Goal: Entertainment & Leisure: Consume media (video, audio)

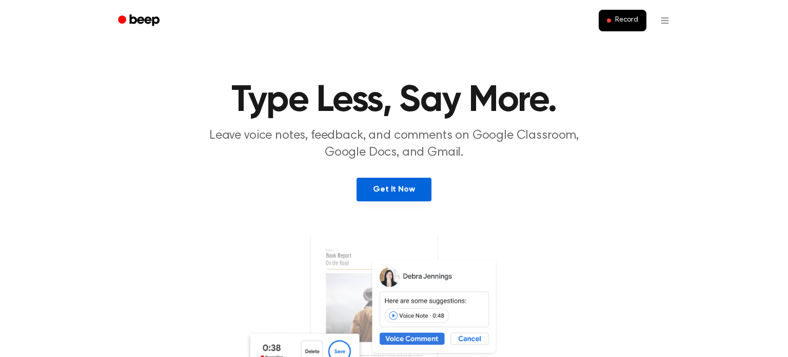
click at [395, 199] on link "Get It Now" at bounding box center [394, 190] width 74 height 24
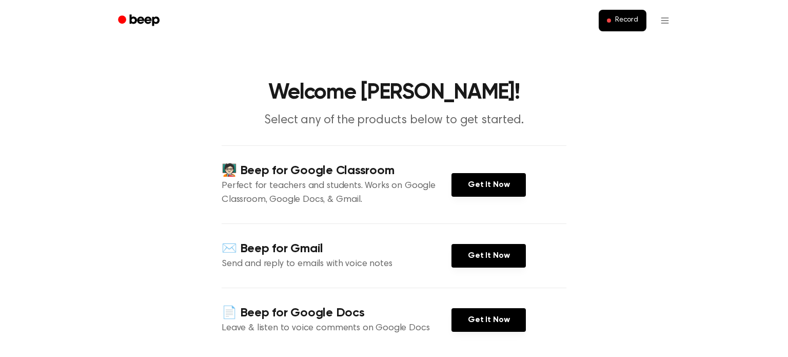
click at [489, 158] on div "🧑🏻‍🏫 Beep for Google Classroom Perfect for teachers and students. Works on Goog…" at bounding box center [394, 184] width 345 height 78
click at [505, 179] on link "Get It Now" at bounding box center [489, 185] width 74 height 24
click at [479, 192] on link "Get It Now" at bounding box center [489, 185] width 74 height 24
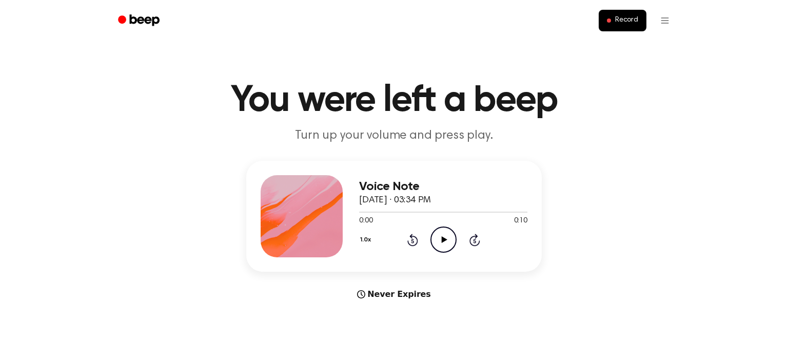
click at [435, 238] on icon "Play Audio" at bounding box center [444, 239] width 26 height 26
click at [444, 246] on icon "Play Audio" at bounding box center [444, 239] width 26 height 26
click at [624, 14] on button "Record" at bounding box center [623, 21] width 48 height 22
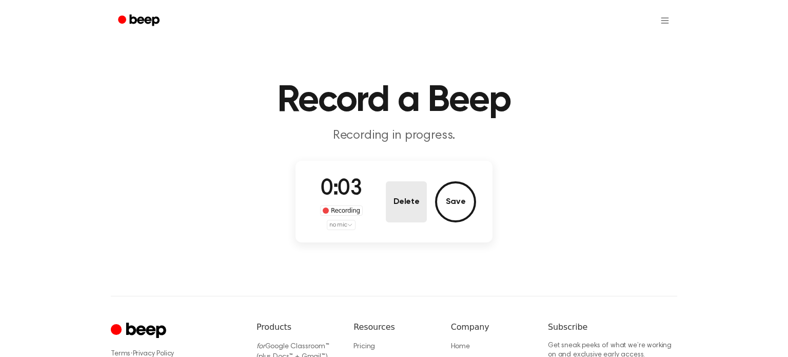
click at [415, 200] on button "Delete" at bounding box center [406, 201] width 41 height 41
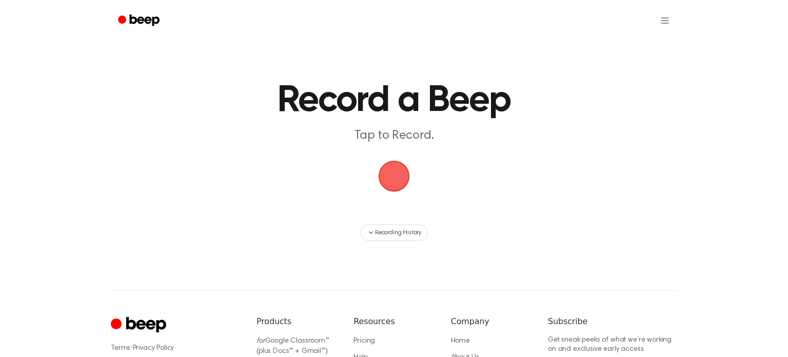
click at [397, 177] on span "button" at bounding box center [394, 176] width 41 height 41
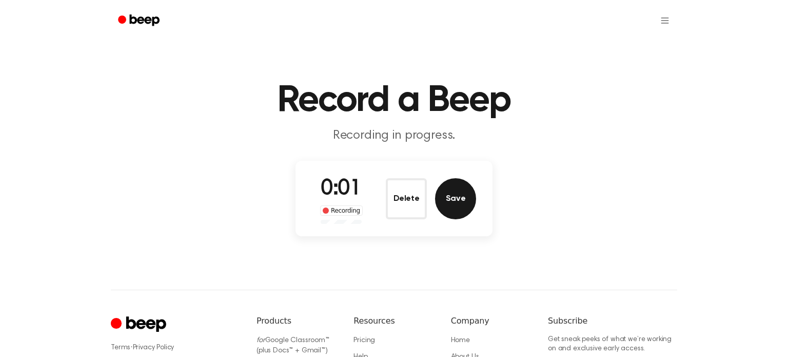
click at [448, 206] on button "Save" at bounding box center [455, 198] width 41 height 41
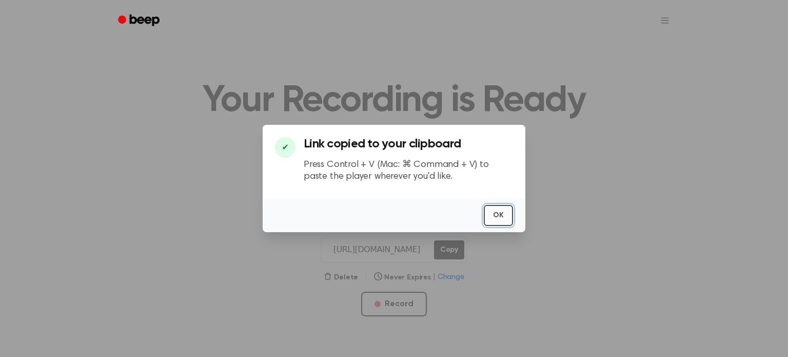
click at [494, 217] on button "OK" at bounding box center [498, 215] width 29 height 21
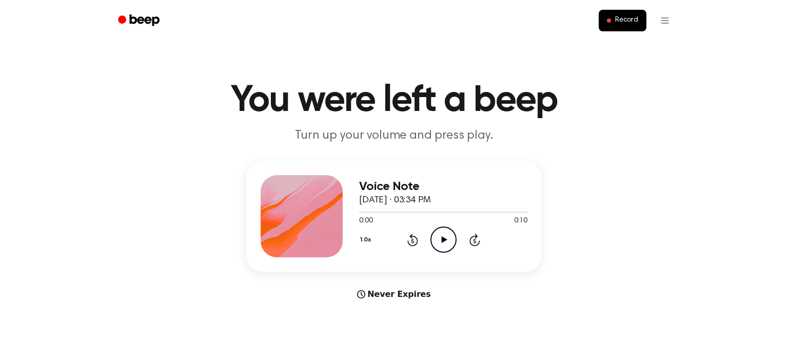
click at [434, 240] on icon "Play Audio" at bounding box center [444, 239] width 26 height 26
click at [412, 237] on icon at bounding box center [413, 240] width 11 height 12
click at [413, 241] on icon at bounding box center [412, 241] width 3 height 4
click at [407, 238] on icon "Rewind 5 seconds" at bounding box center [412, 239] width 11 height 13
click at [442, 241] on icon at bounding box center [444, 239] width 6 height 7
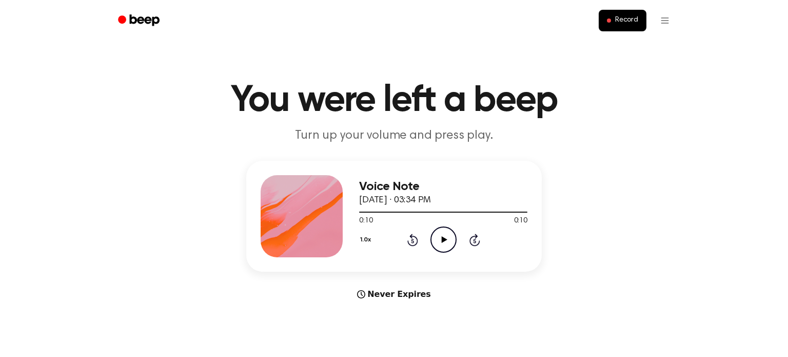
click at [418, 211] on div at bounding box center [443, 211] width 168 height 1
click at [412, 241] on icon at bounding box center [412, 241] width 3 height 4
click at [439, 236] on icon "Play Audio" at bounding box center [444, 239] width 26 height 26
click at [446, 239] on icon at bounding box center [444, 239] width 6 height 7
click at [416, 246] on div "1.0x Rewind 5 seconds Play Audio Skip 5 seconds" at bounding box center [443, 239] width 168 height 26
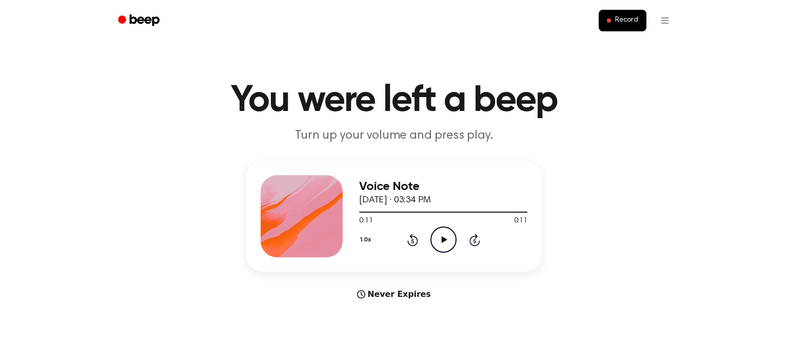
click at [429, 238] on div "1.0x Rewind 5 seconds Play Audio Skip 5 seconds" at bounding box center [443, 239] width 168 height 26
click at [418, 236] on icon "Rewind 5 seconds" at bounding box center [412, 239] width 11 height 13
click at [417, 235] on icon "Rewind 5 seconds" at bounding box center [412, 239] width 11 height 13
click at [418, 238] on icon "Rewind 5 seconds" at bounding box center [412, 239] width 11 height 13
click at [413, 241] on icon at bounding box center [412, 241] width 3 height 4
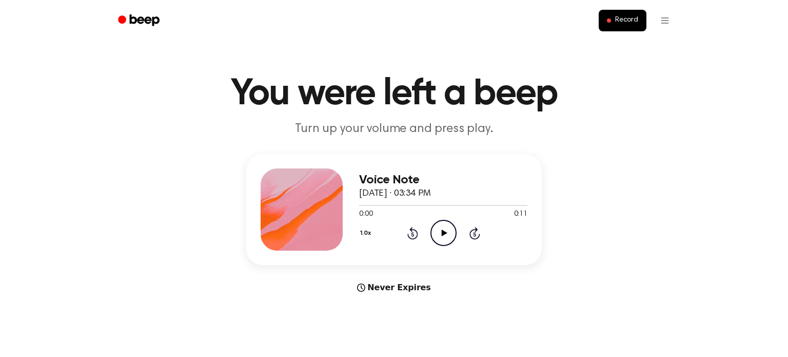
scroll to position [10, 0]
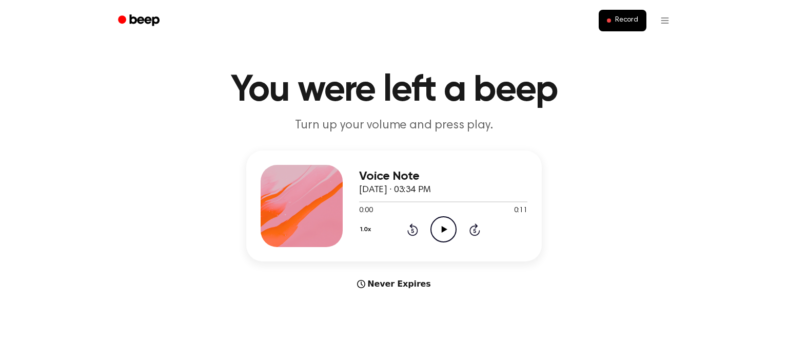
click at [359, 234] on button "1.0x" at bounding box center [366, 229] width 15 height 17
click at [440, 245] on div "Voice Note [DATE] · 03:34 PM 0:00 0:11 Your browser does not support the [objec…" at bounding box center [443, 206] width 168 height 82
click at [364, 228] on button "1.0x" at bounding box center [366, 229] width 15 height 17
click at [376, 338] on div "2.0x" at bounding box center [379, 344] width 40 height 19
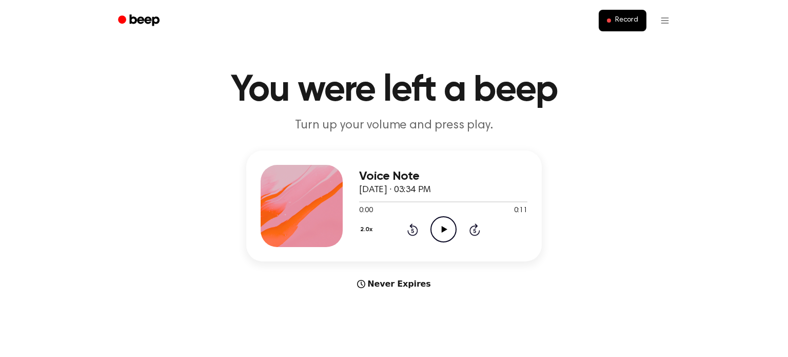
click at [439, 233] on icon "Play Audio" at bounding box center [444, 229] width 26 height 26
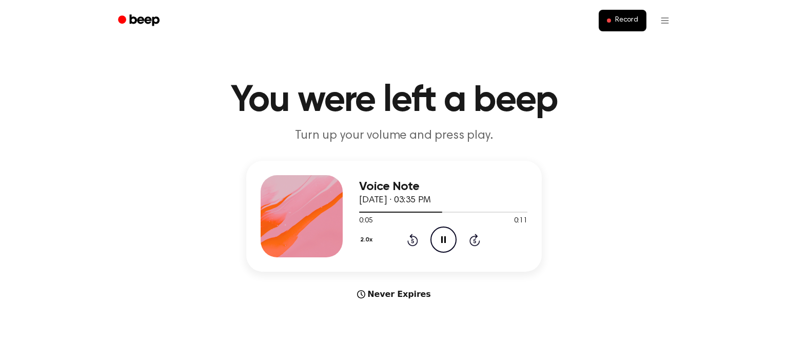
click at [512, 172] on div "Voice Note [DATE] · 03:35 PM 0:05 0:11 Your browser does not support the [objec…" at bounding box center [394, 216] width 296 height 111
